Goal: Information Seeking & Learning: Learn about a topic

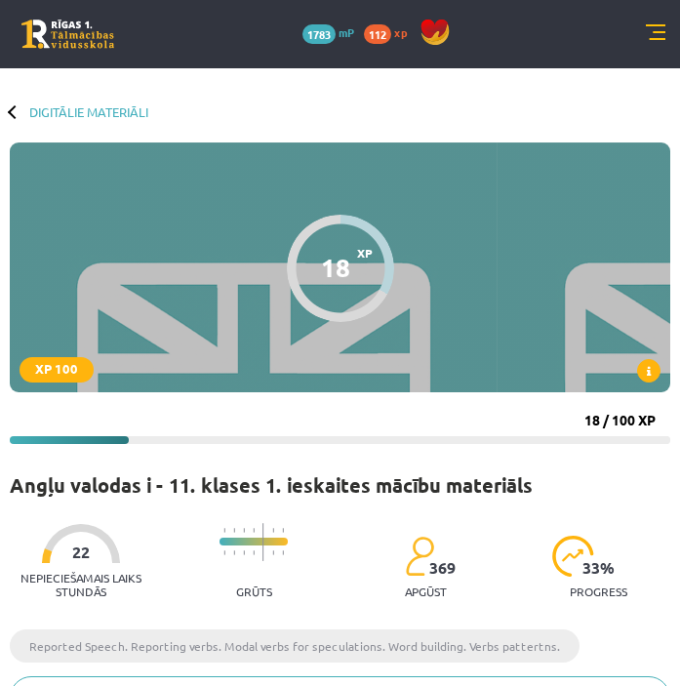
scroll to position [1304, 0]
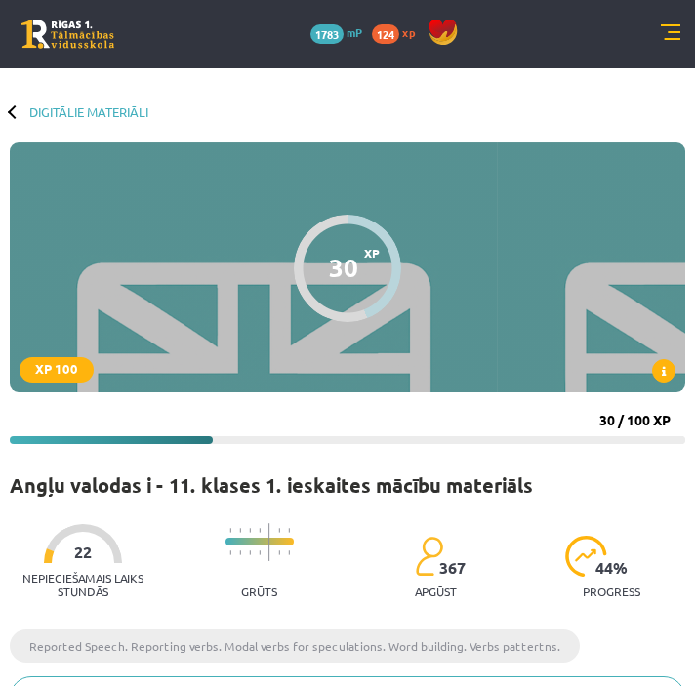
scroll to position [1304, 0]
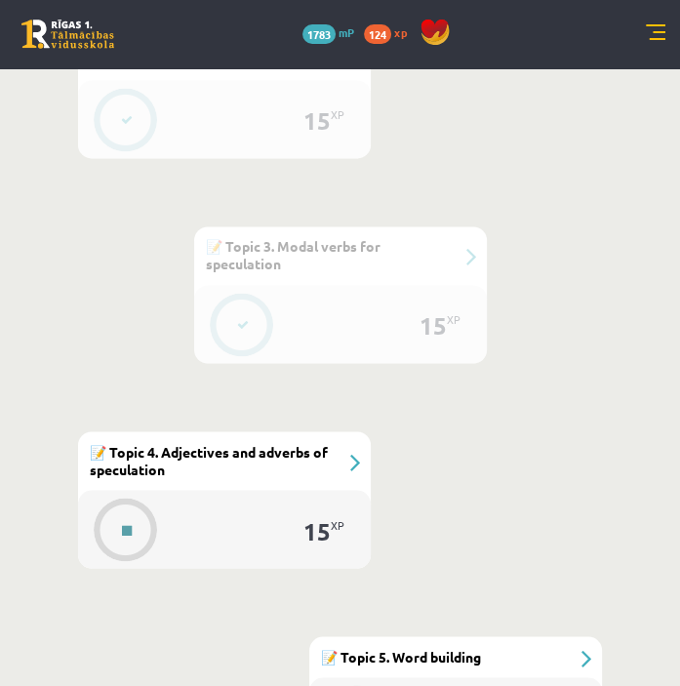
click at [130, 520] on button at bounding box center [126, 530] width 45 height 45
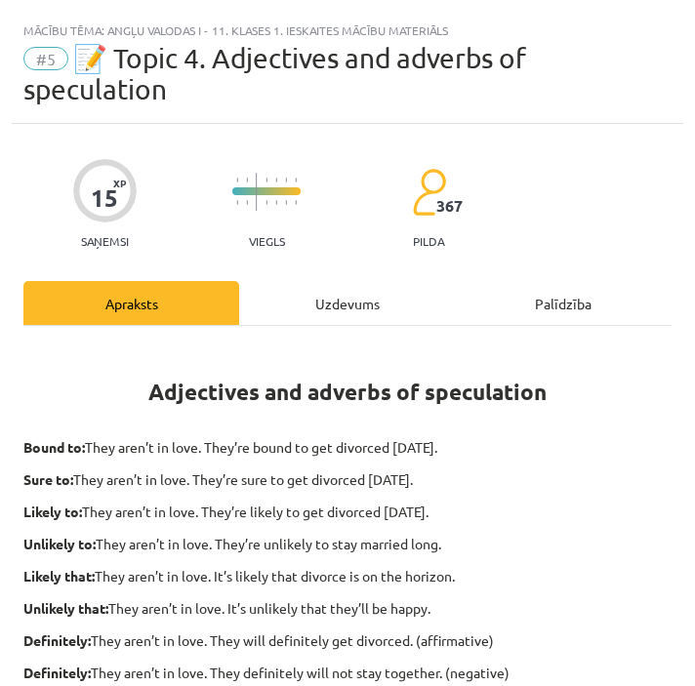
scroll to position [656, 0]
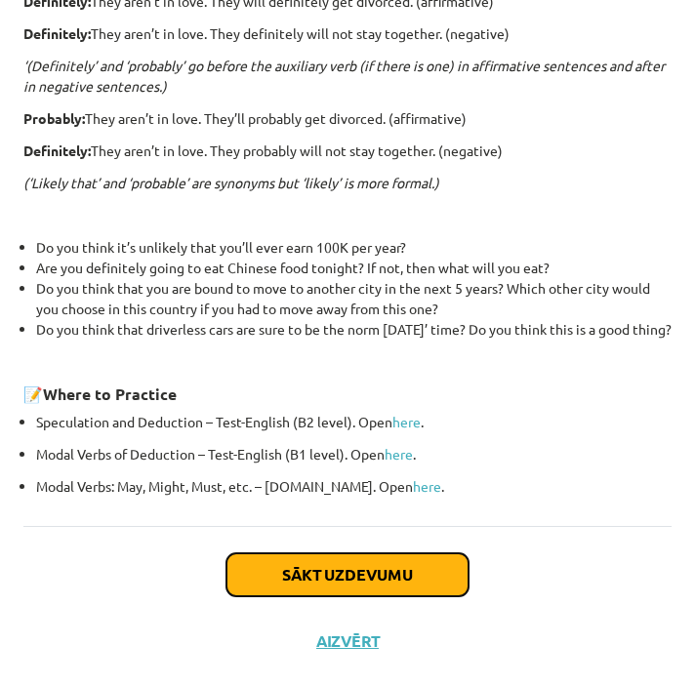
click at [368, 573] on button "Sākt uzdevumu" at bounding box center [347, 574] width 242 height 43
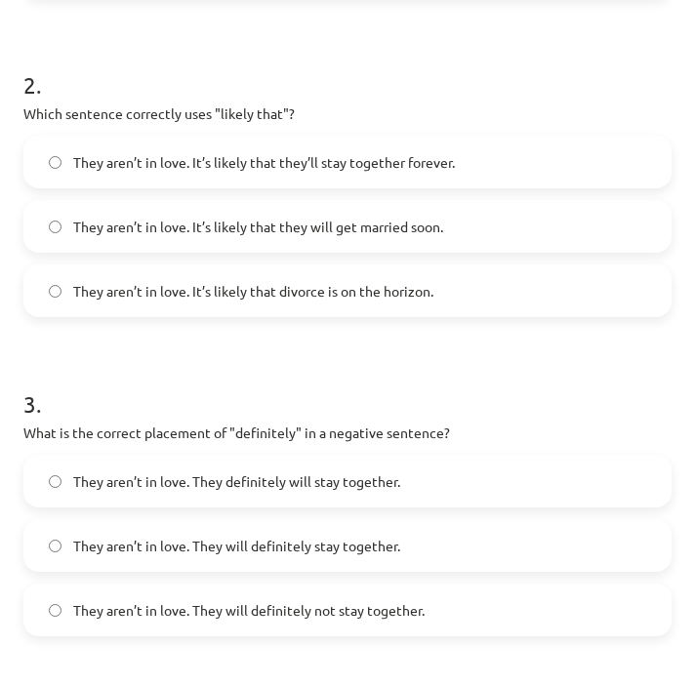
scroll to position [705, 0]
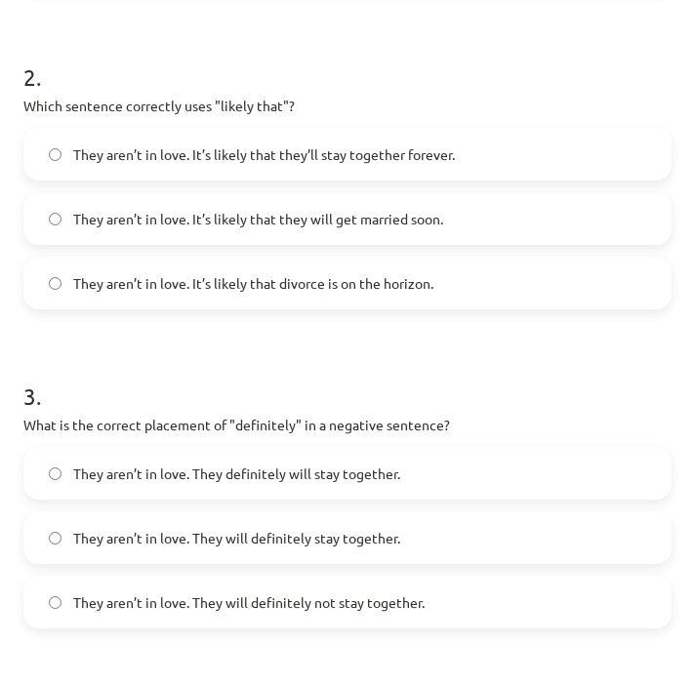
click at [319, 283] on span "They aren’t in love. It’s likely that divorce is on the horizon." at bounding box center [253, 283] width 360 height 20
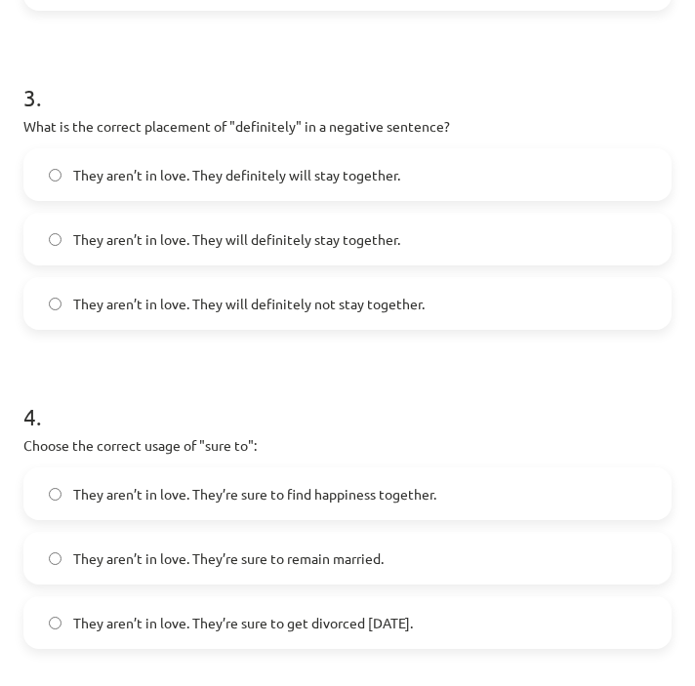
scroll to position [1011, 0]
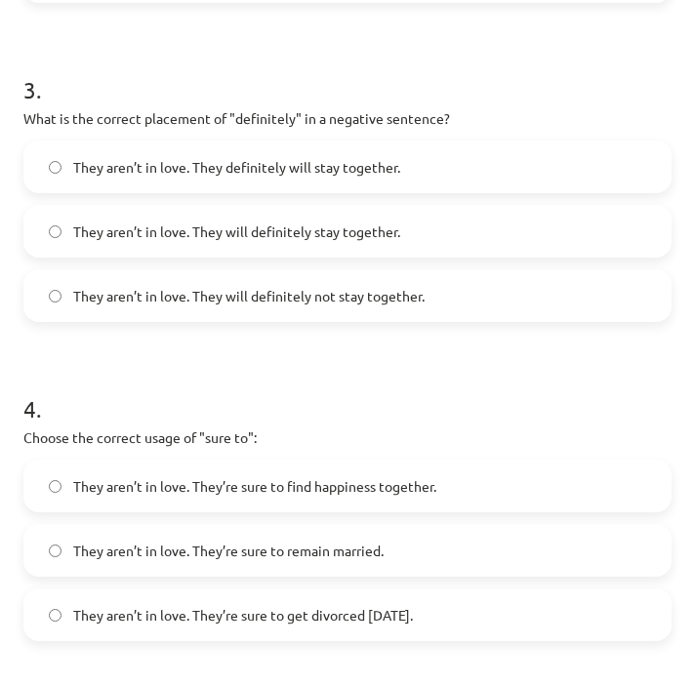
click at [289, 275] on label "They aren’t in love. They will definitely not stay together." at bounding box center [347, 295] width 644 height 49
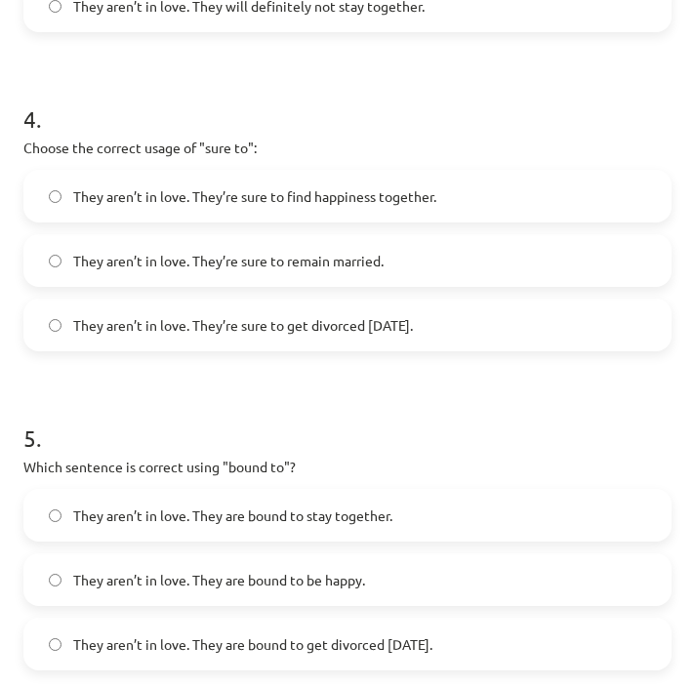
scroll to position [1304, 0]
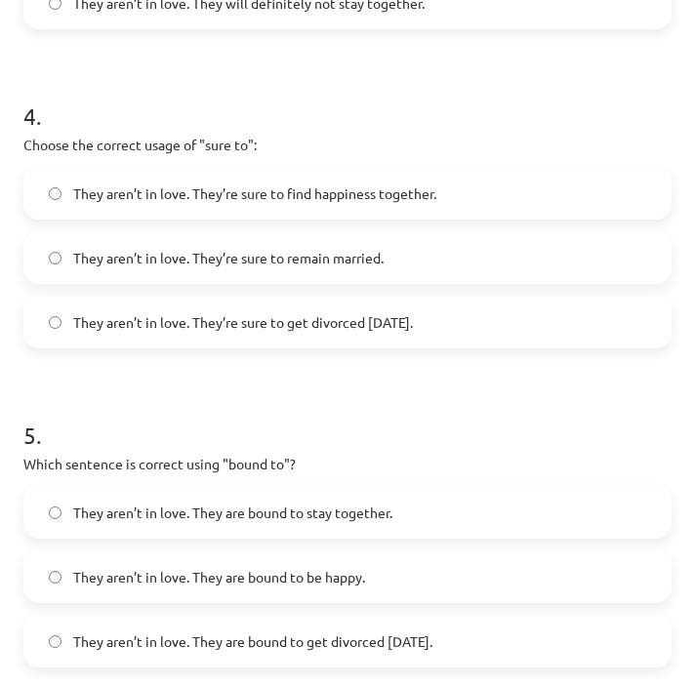
click at [413, 321] on span "They aren’t in love. They’re sure to get divorced within six months." at bounding box center [243, 322] width 340 height 20
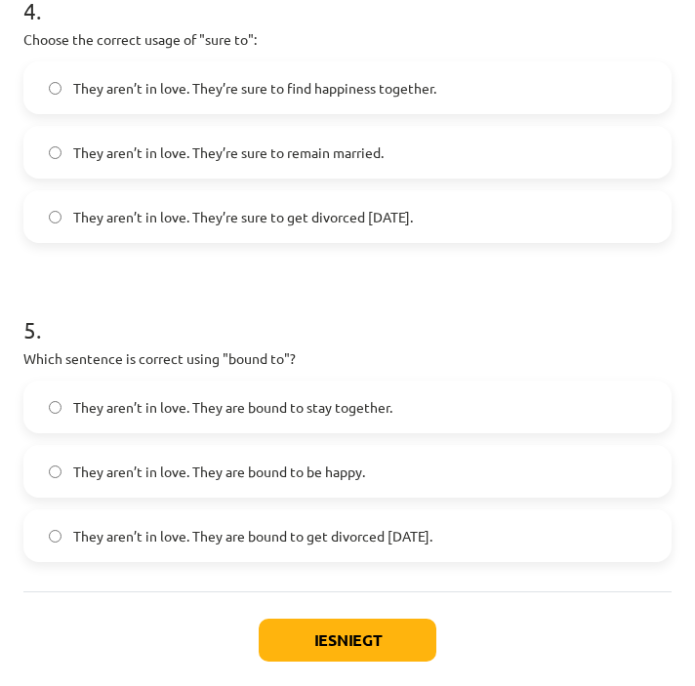
scroll to position [1474, 0]
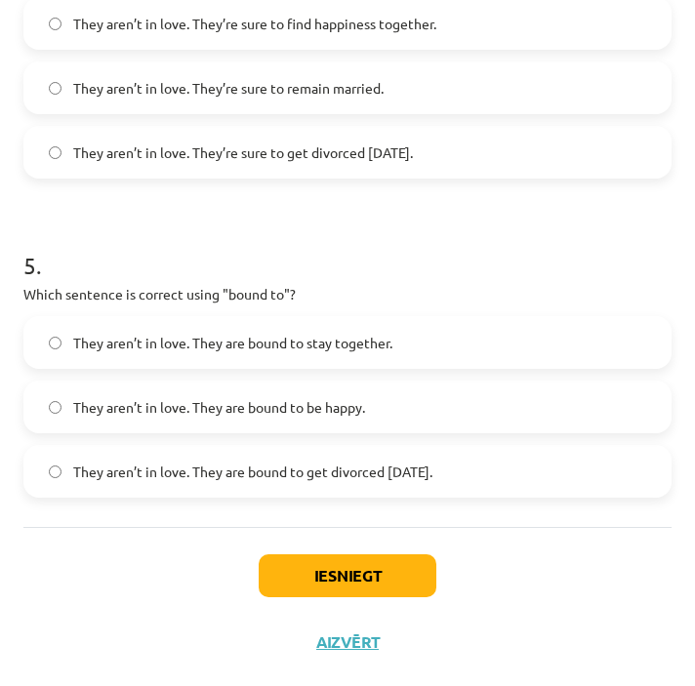
click at [374, 464] on span "They aren’t in love. They are bound to get divorced within six months." at bounding box center [252, 472] width 359 height 20
drag, startPoint x: 24, startPoint y: 143, endPoint x: 506, endPoint y: 481, distance: 588.5
copy form "1 . Choose the correct sentence using "probably" in an affirmative context: The…"
click at [631, 590] on div "Iesniegt Aizvērt" at bounding box center [347, 595] width 648 height 137
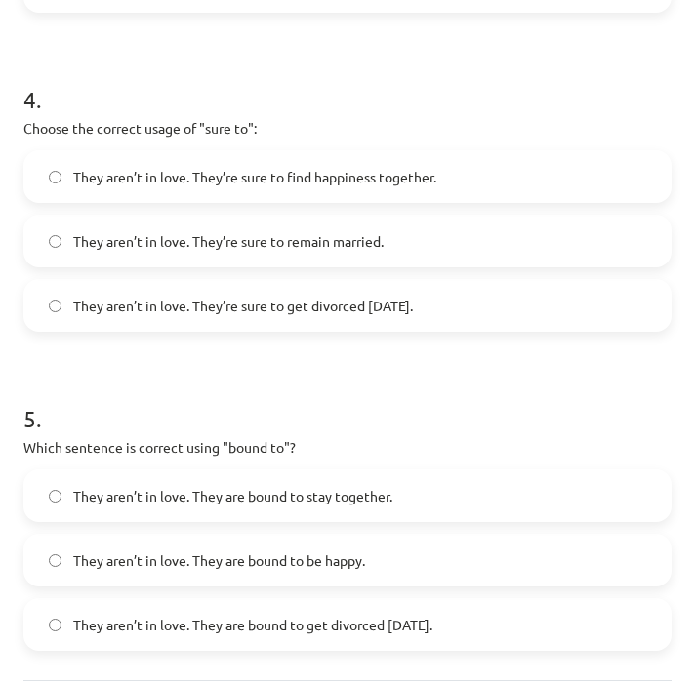
scroll to position [1366, 0]
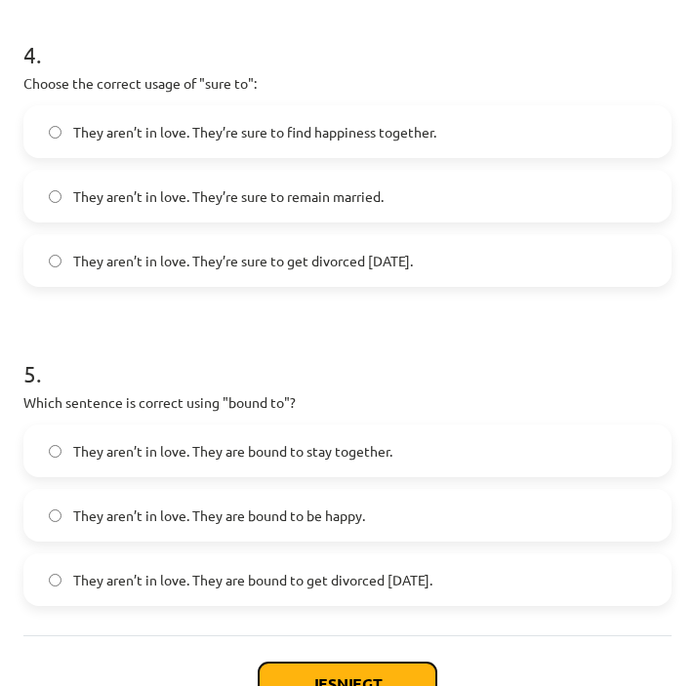
click at [337, 664] on button "Iesniegt" at bounding box center [348, 684] width 178 height 43
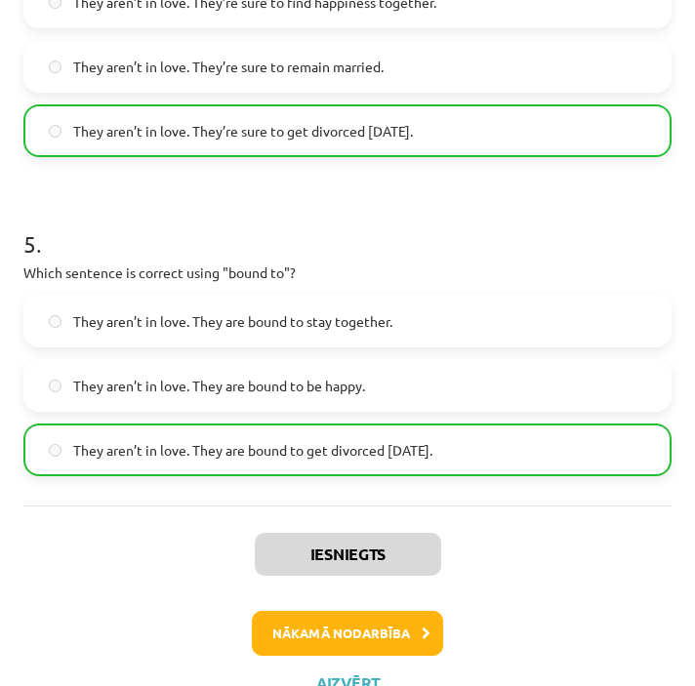
scroll to position [1536, 0]
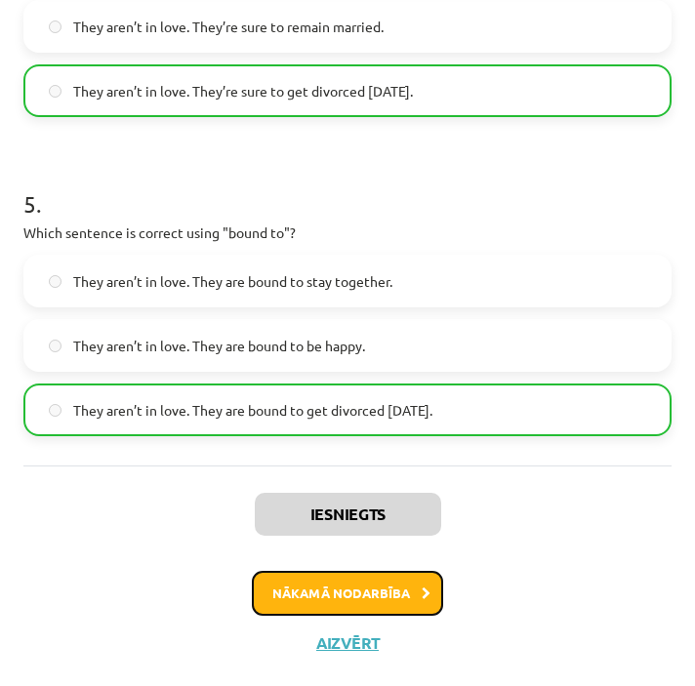
click at [349, 584] on button "Nākamā nodarbība" at bounding box center [347, 593] width 191 height 45
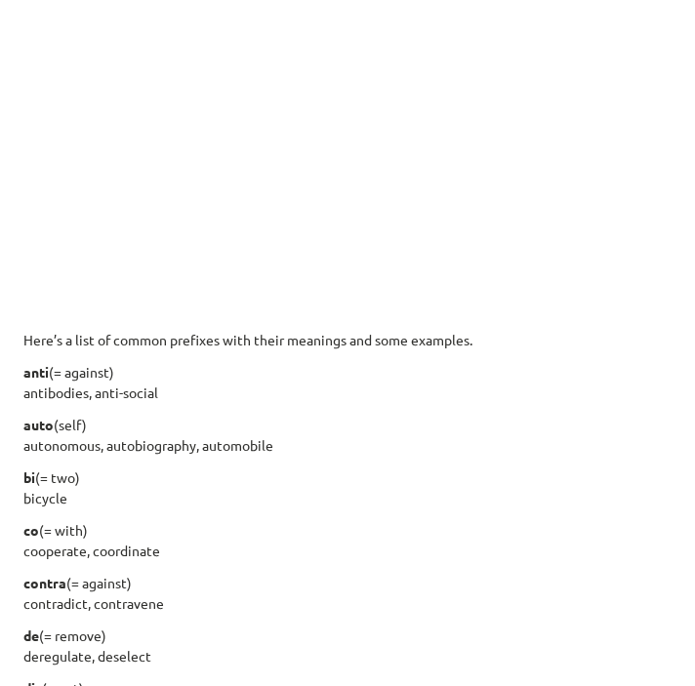
scroll to position [12, 0]
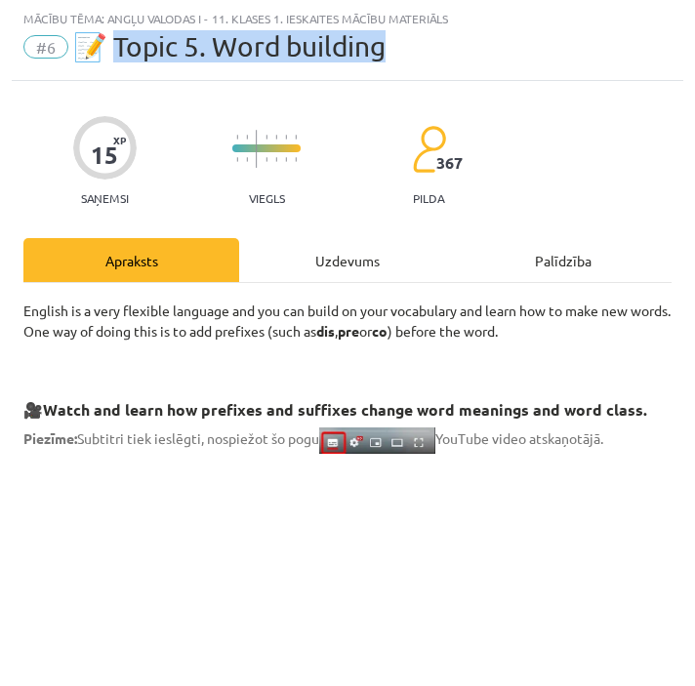
drag, startPoint x: 121, startPoint y: 50, endPoint x: 461, endPoint y: 57, distance: 339.8
click at [461, 57] on div "#6 📝 Topic 5. Word building" at bounding box center [347, 46] width 648 height 31
copy span "opic 5. Word building"
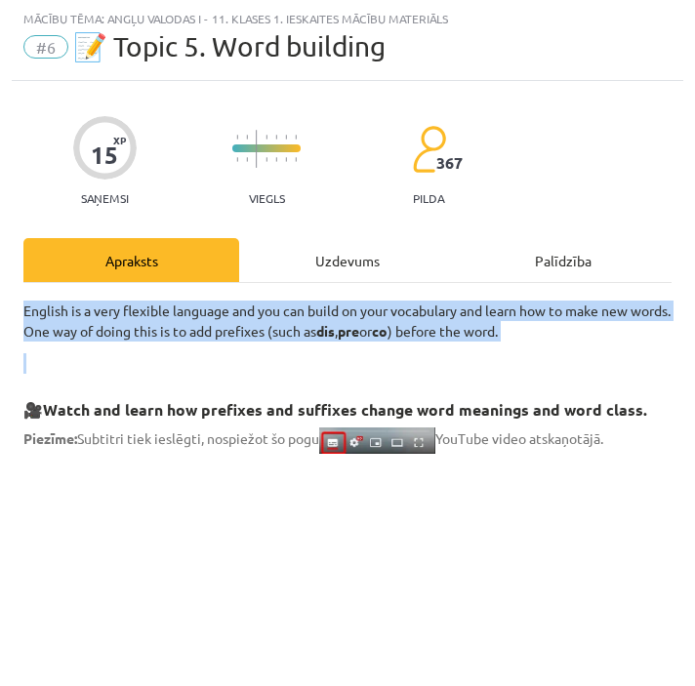
drag, startPoint x: 24, startPoint y: 310, endPoint x: 630, endPoint y: 343, distance: 606.1
copy div "English is a very flexible language and you can build on your vocabulary and le…"
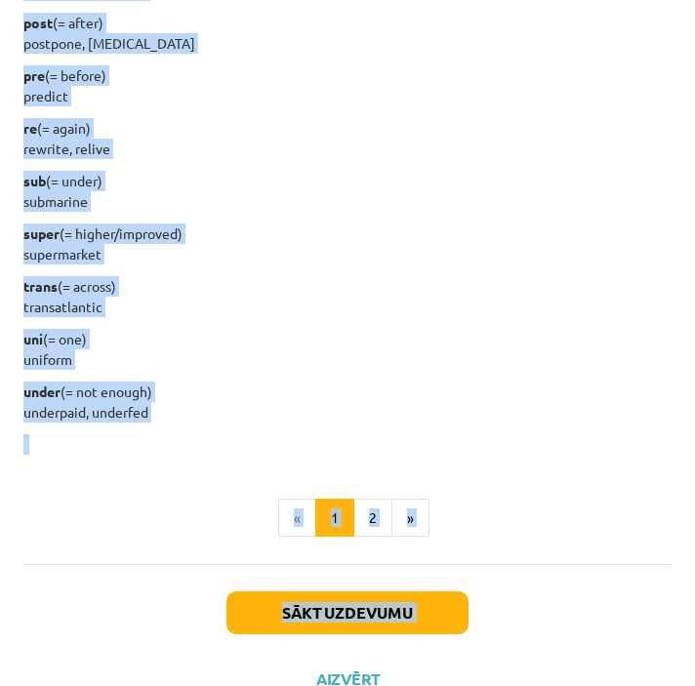
scroll to position [2393, 0]
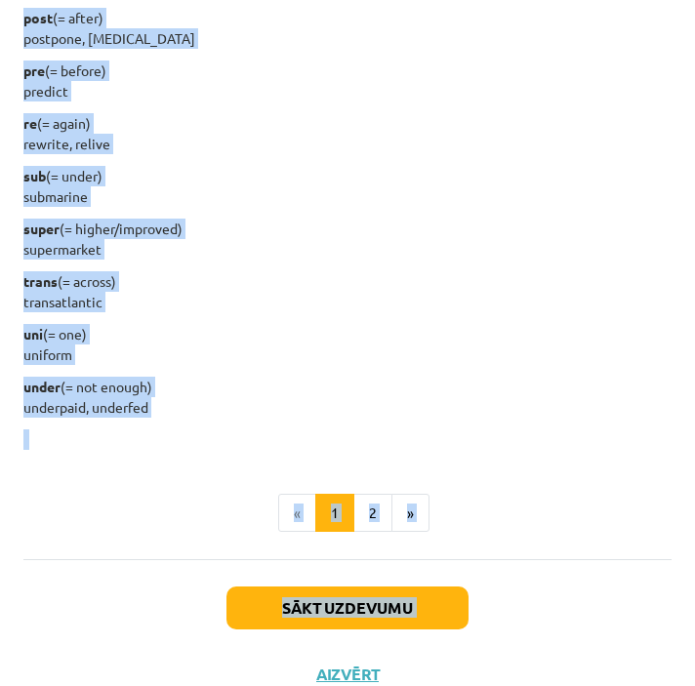
drag, startPoint x: 24, startPoint y: 129, endPoint x: 187, endPoint y: 401, distance: 317.4
copy div "Here’s a list of common prefixes with their meanings and some examples. anti (=…"
